Goal: Task Accomplishment & Management: Manage account settings

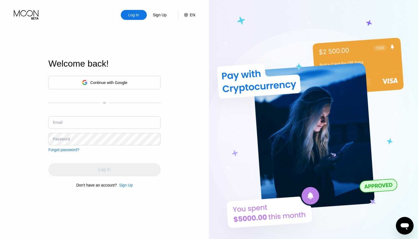
click at [63, 115] on div "Continue with Google or Email Password Forgot password?" at bounding box center [104, 114] width 112 height 76
drag, startPoint x: 64, startPoint y: 120, endPoint x: 64, endPoint y: 117, distance: 3.1
paste input "[PERSON_NAME][EMAIL_ADDRESS][DOMAIN_NAME]"
type input "[PERSON_NAME][EMAIL_ADDRESS][DOMAIN_NAME]"
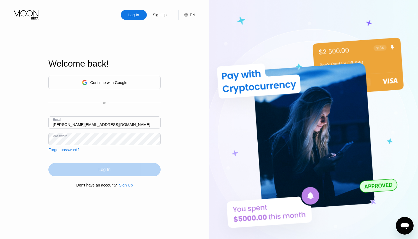
click at [93, 173] on div "Log In" at bounding box center [104, 169] width 112 height 13
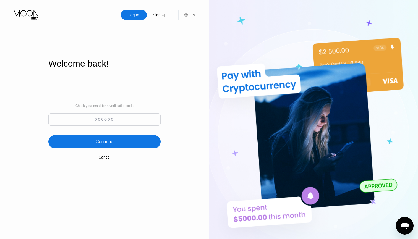
click at [81, 119] on input at bounding box center [104, 119] width 112 height 12
type input "491336"
click at [107, 144] on div "Continue" at bounding box center [105, 142] width 18 height 6
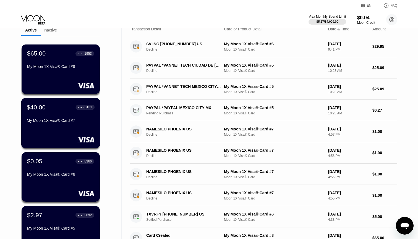
scroll to position [25, 0]
click at [54, 112] on div "$40.00 ● ● ● ● 3131 My Moon 1X Visa® Card #7" at bounding box center [61, 114] width 68 height 21
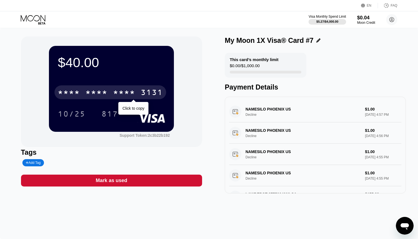
click at [82, 95] on div "* * * * * * * * * * * * 3131" at bounding box center [110, 92] width 112 height 14
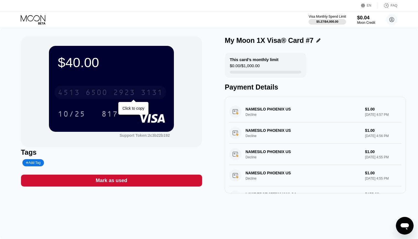
click at [164, 90] on div "[CREDIT_CARD_NUMBER]" at bounding box center [110, 92] width 112 height 14
